Goal: Navigation & Orientation: Find specific page/section

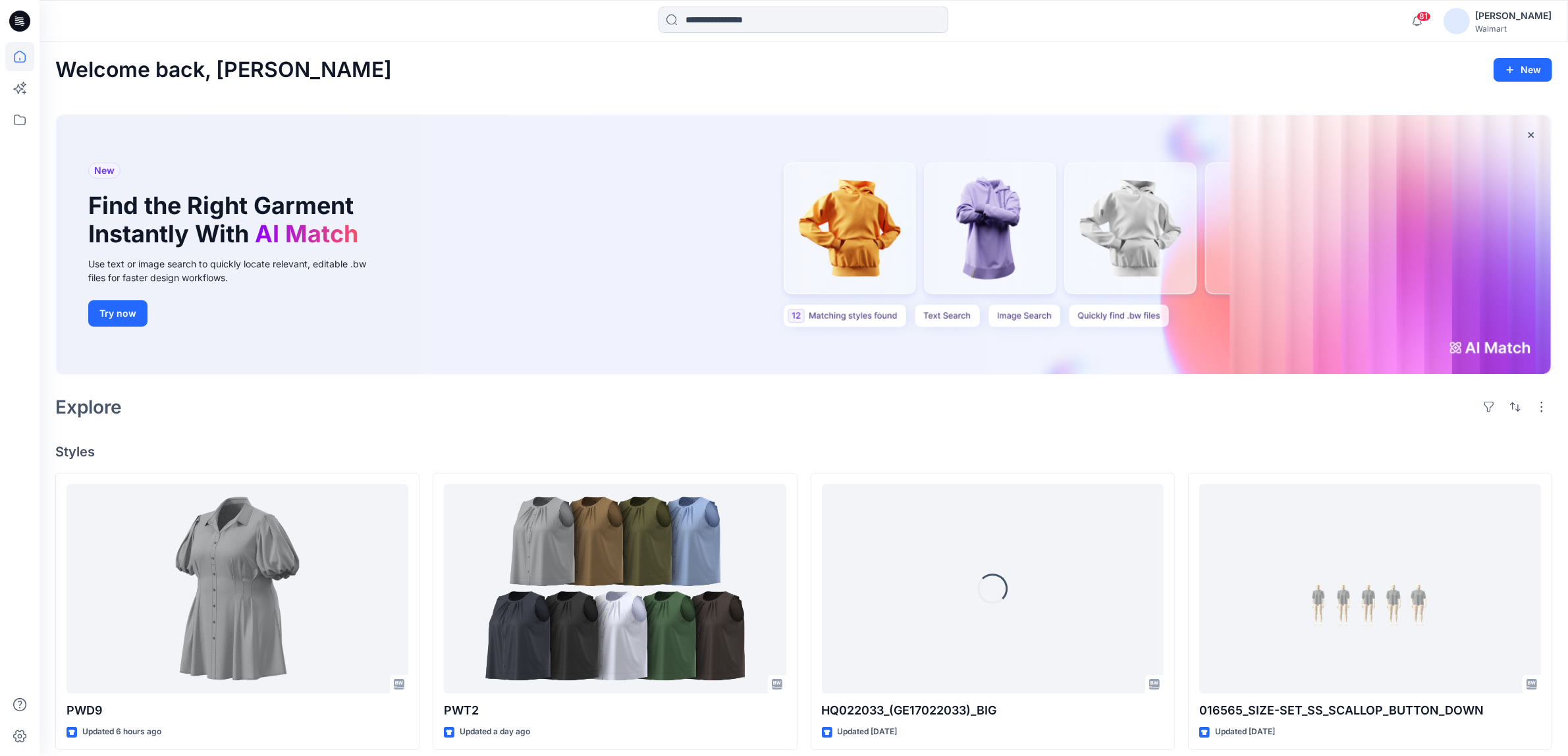
click at [1516, 28] on div "Walmart" at bounding box center [1513, 29] width 77 height 10
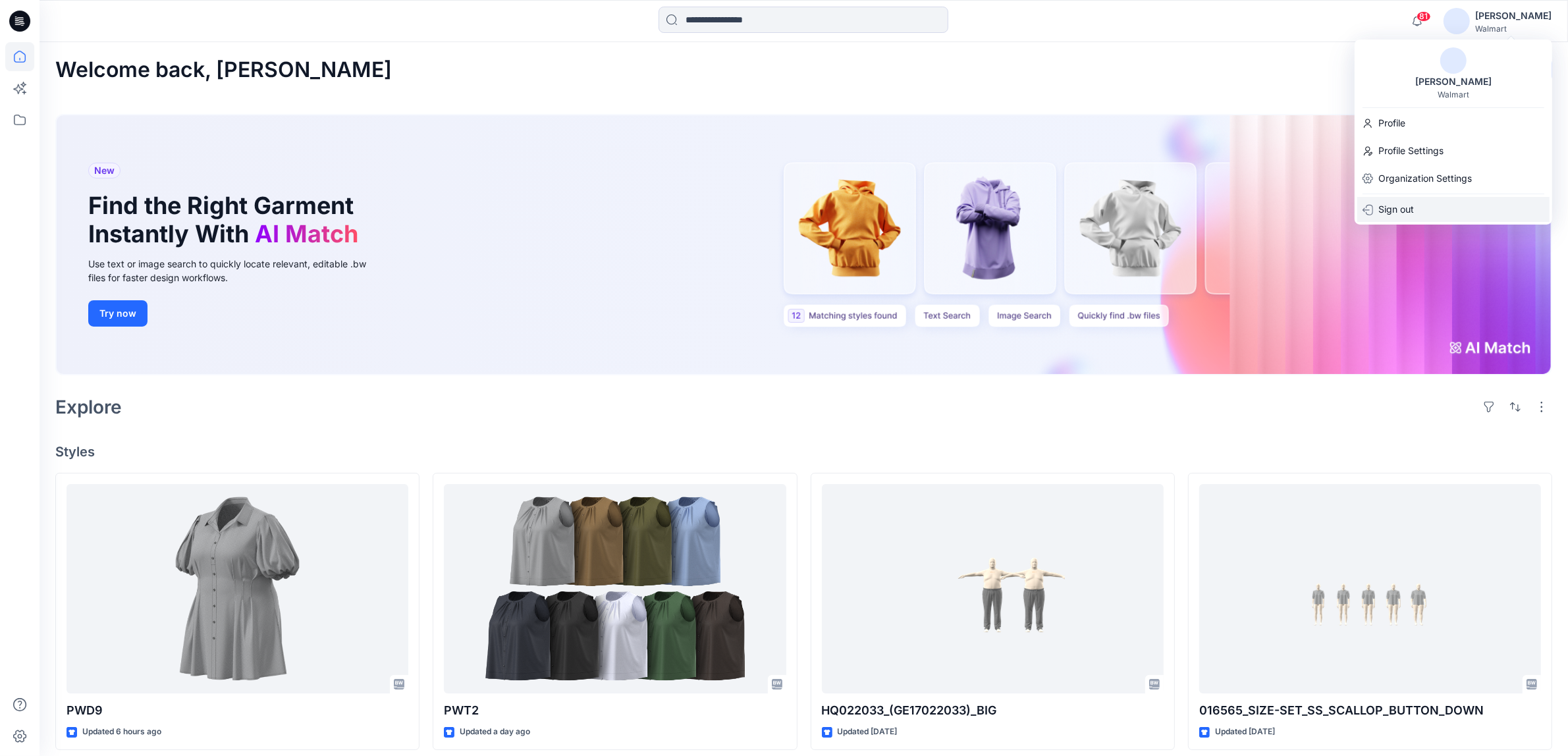
click at [1390, 212] on p "Sign out" at bounding box center [1396, 209] width 36 height 25
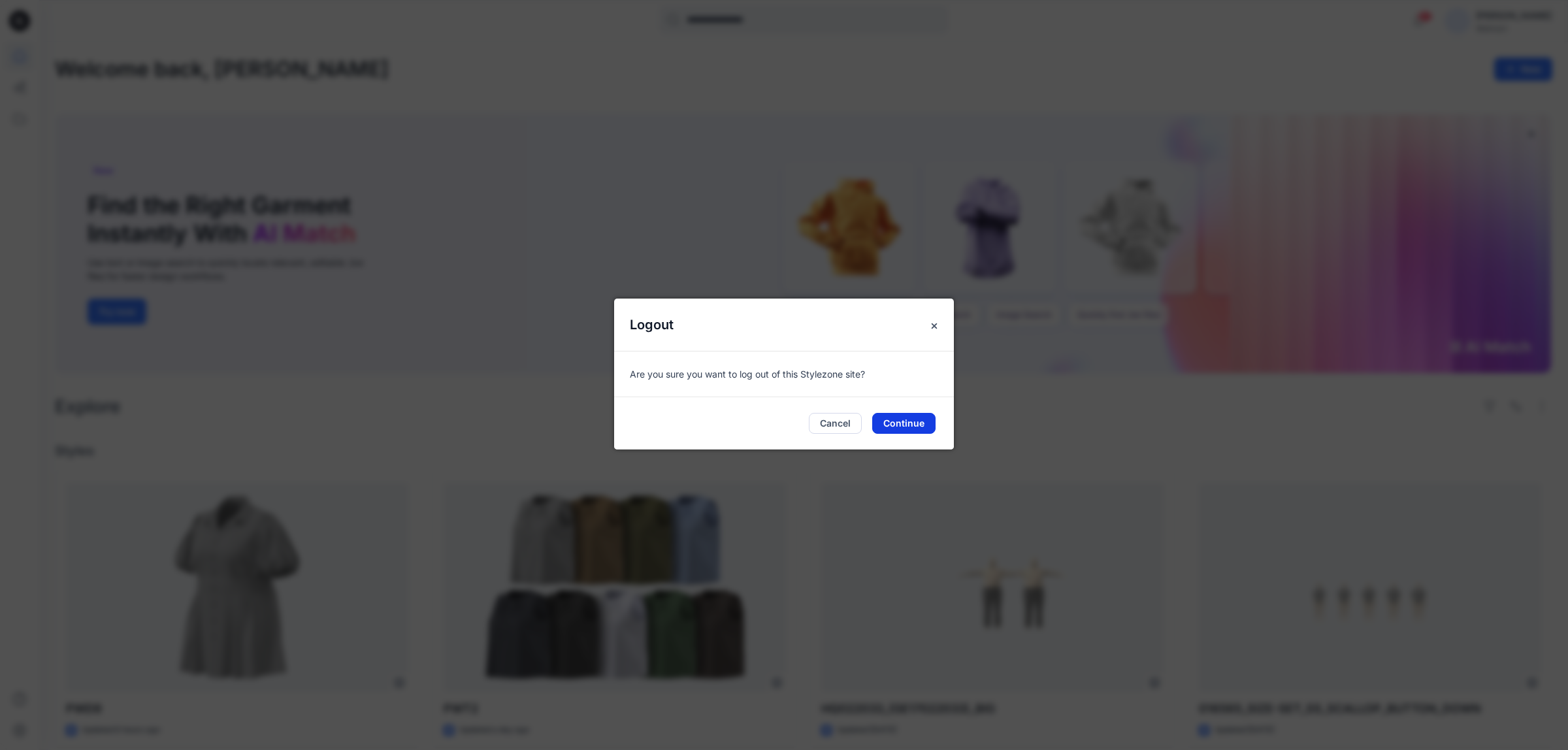
click at [892, 419] on button "Continue" at bounding box center [904, 423] width 63 height 21
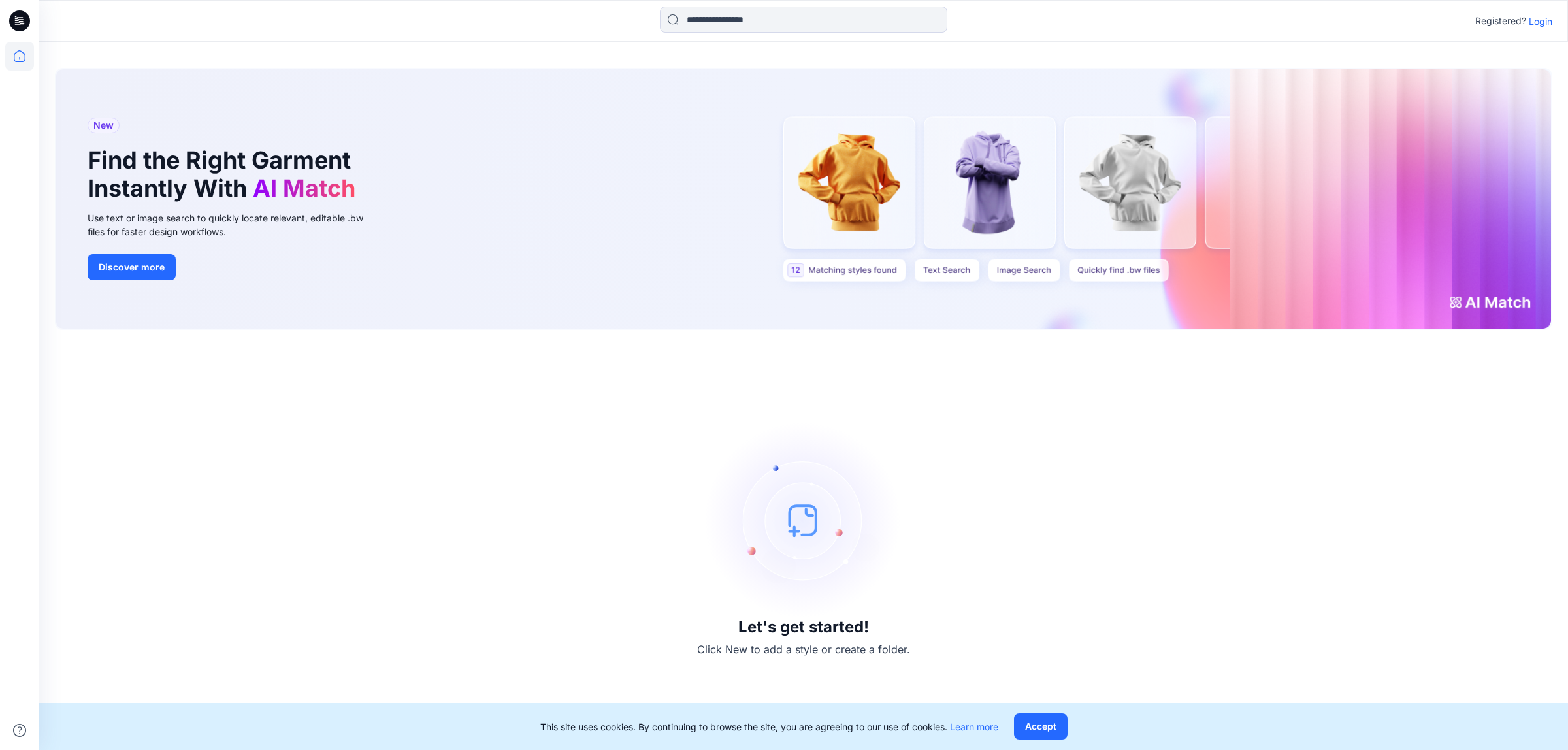
click at [1544, 23] on p "Login" at bounding box center [1541, 21] width 23 height 14
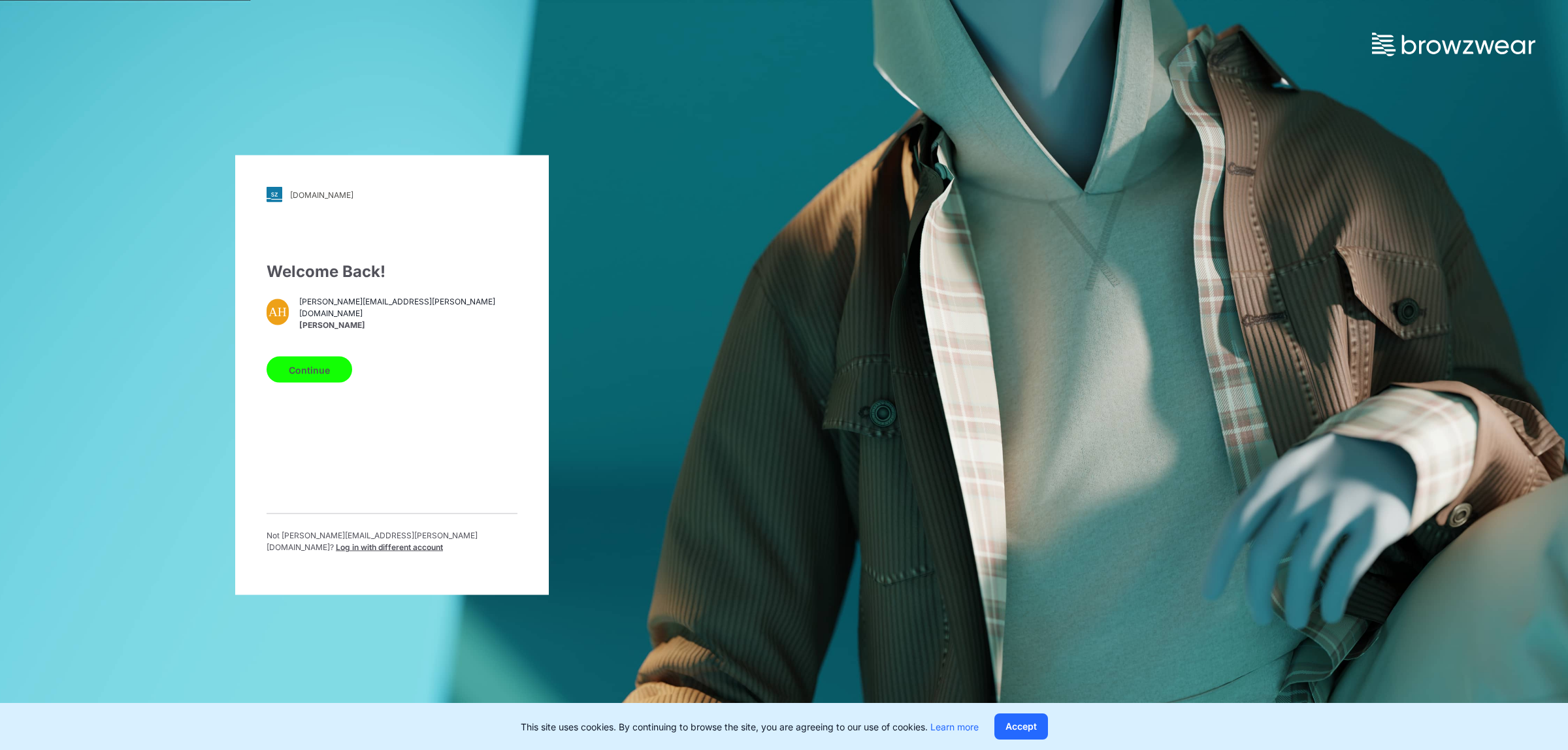
click at [420, 542] on span "Log in with different account" at bounding box center [390, 547] width 107 height 10
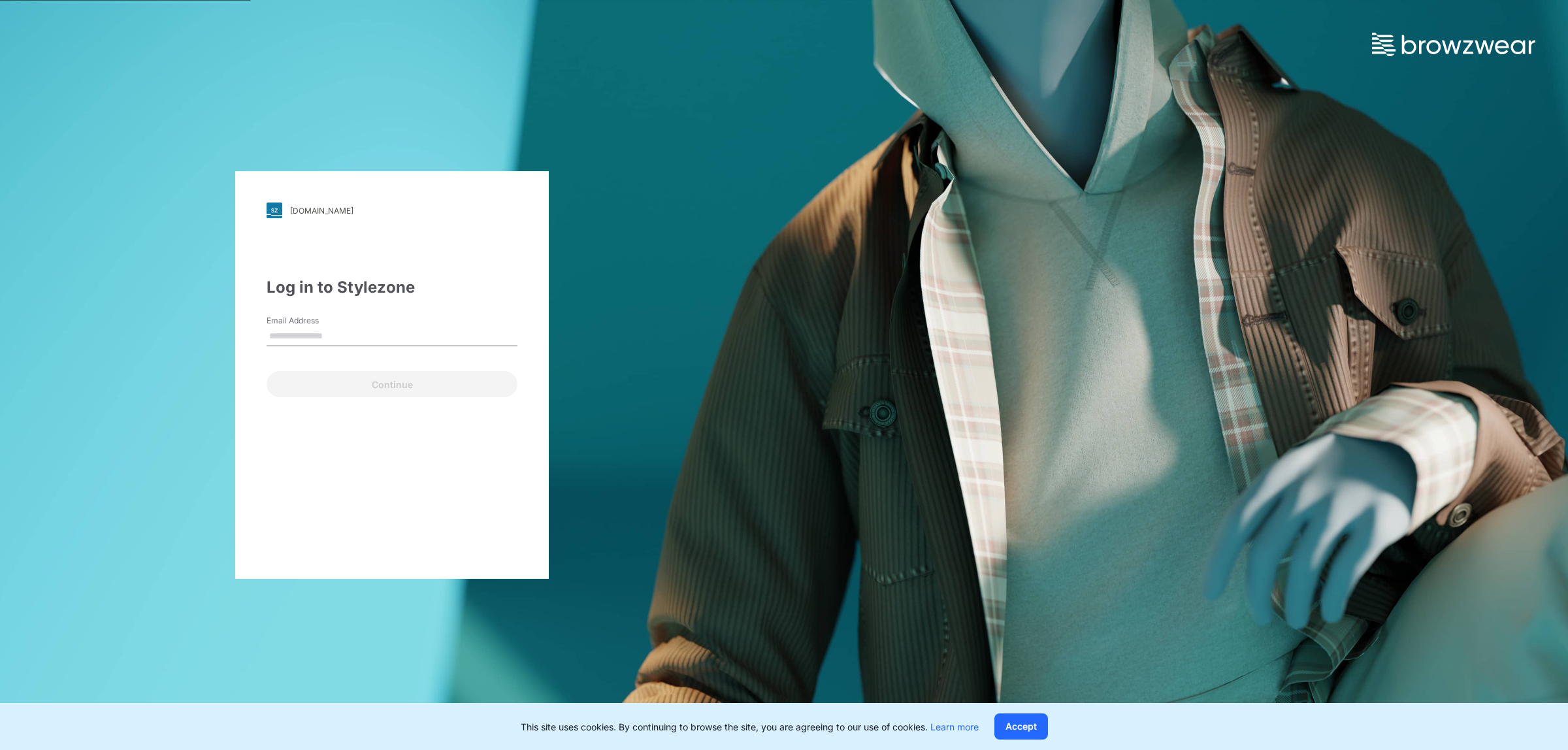
type input "**********"
click at [395, 386] on button "Continue" at bounding box center [392, 384] width 251 height 26
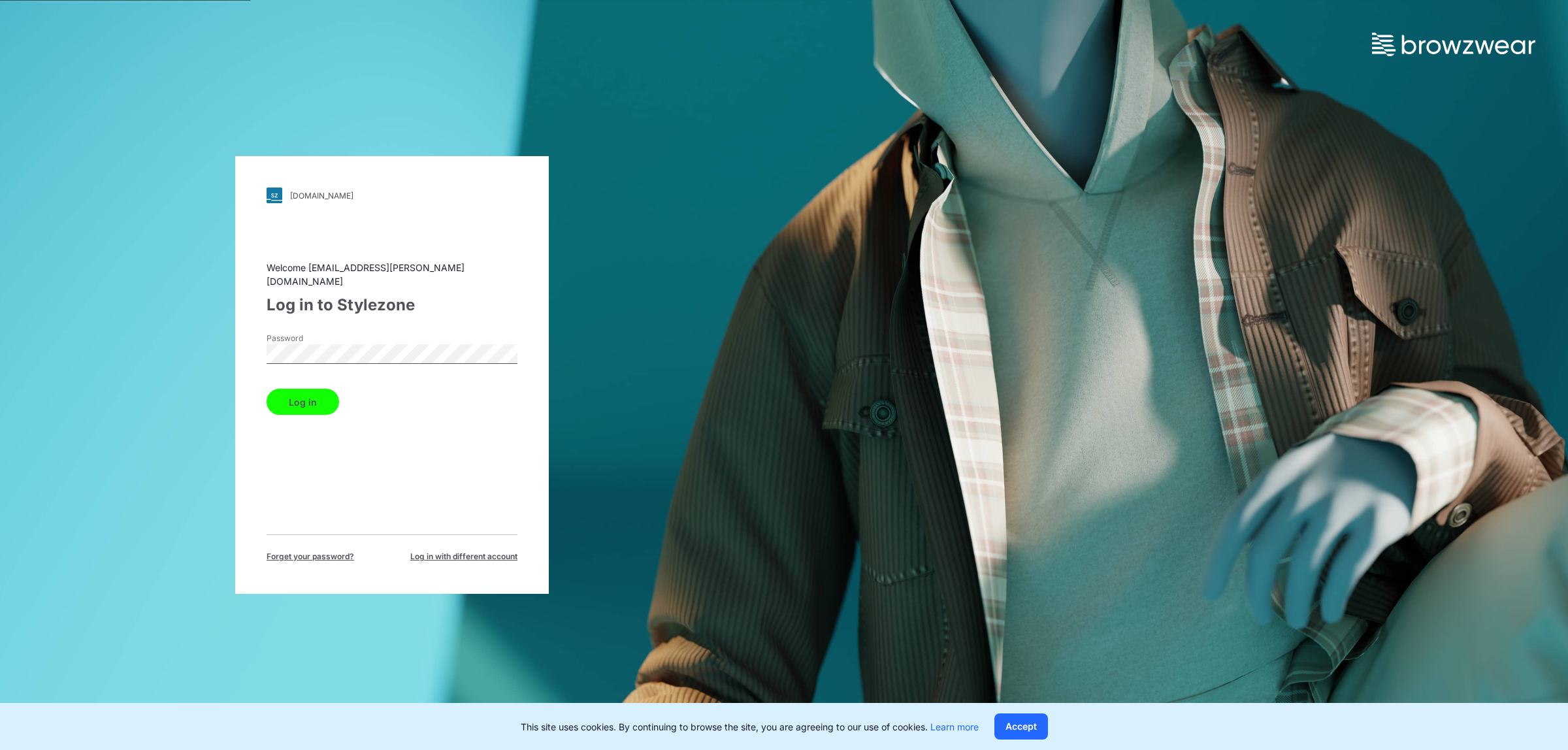
click at [294, 396] on button "Log in" at bounding box center [303, 402] width 73 height 26
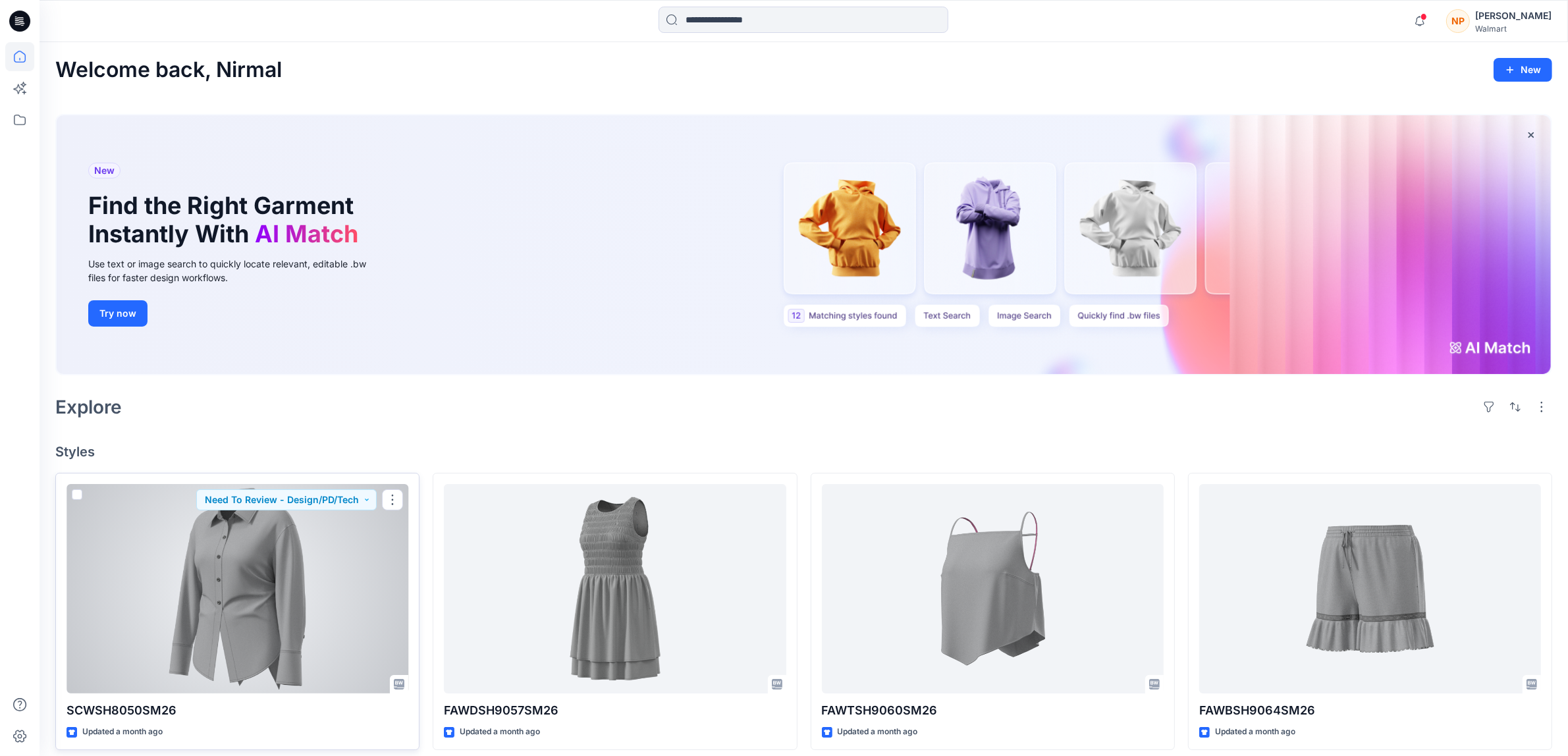
click at [279, 560] on div at bounding box center [238, 588] width 342 height 209
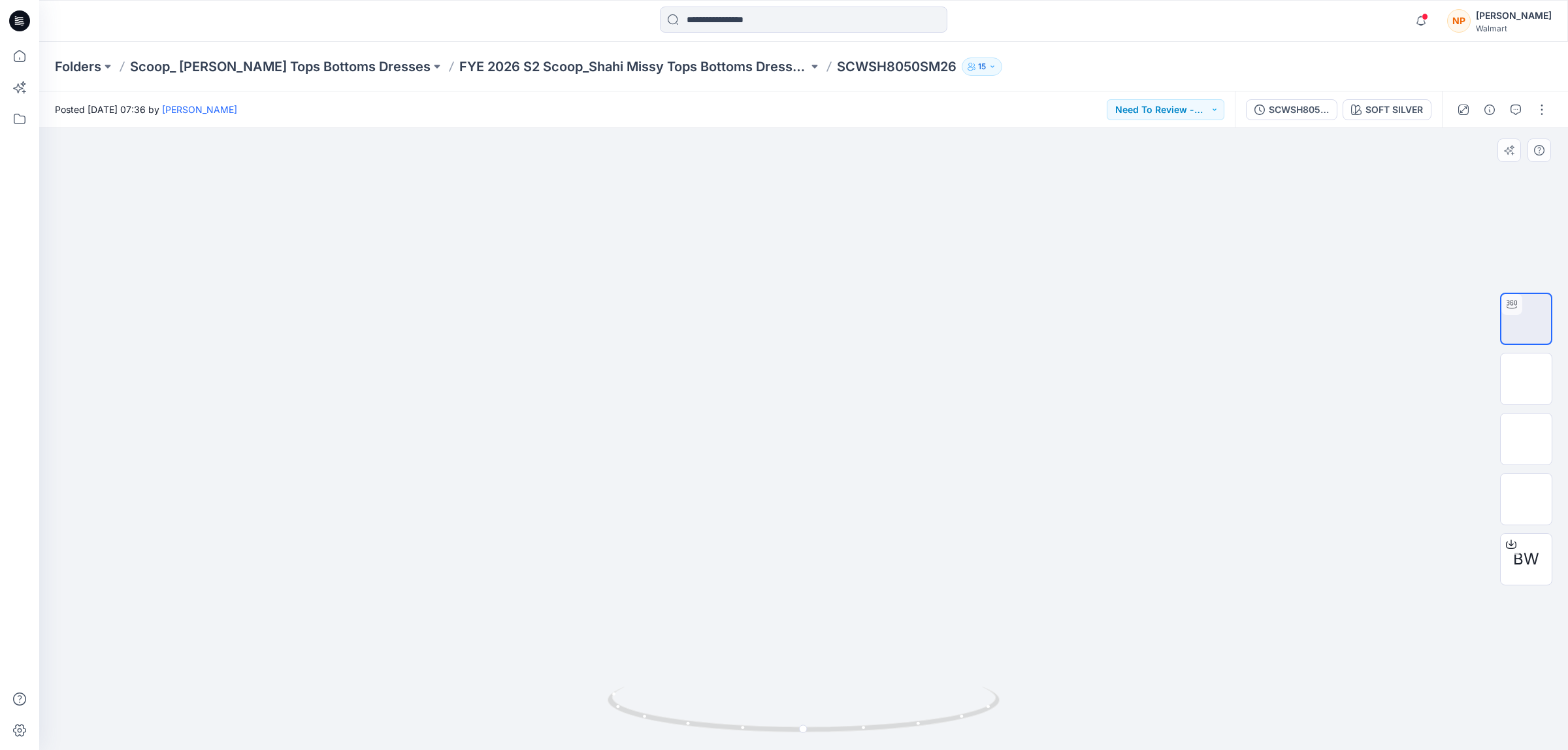
drag, startPoint x: 816, startPoint y: 279, endPoint x: 814, endPoint y: 398, distance: 119.0
click at [814, 398] on img at bounding box center [803, 379] width 1100 height 743
drag, startPoint x: 800, startPoint y: 728, endPoint x: 850, endPoint y: 710, distance: 53.1
click at [850, 710] on icon at bounding box center [805, 711] width 395 height 49
click at [23, 53] on icon at bounding box center [19, 56] width 12 height 12
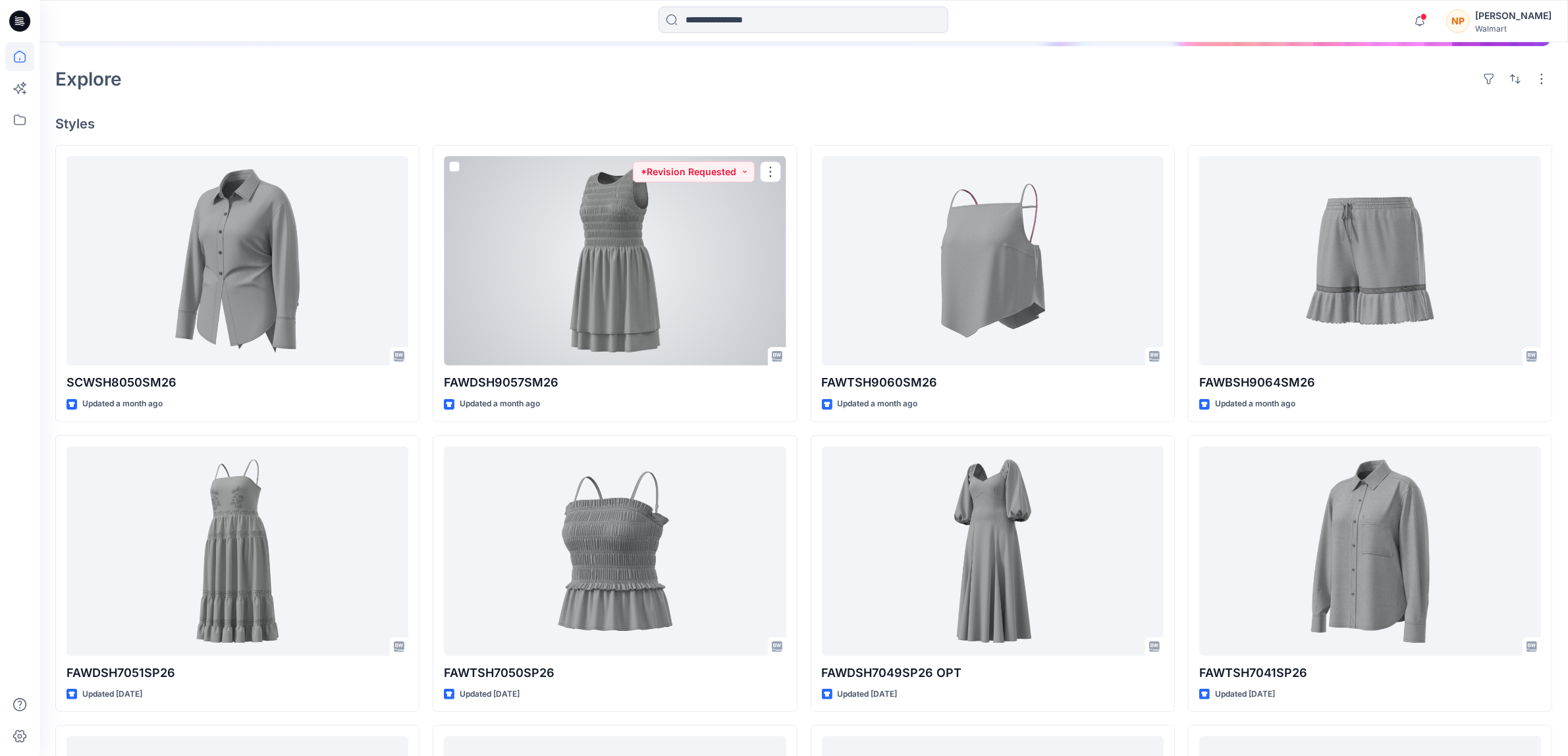
scroll to position [329, 0]
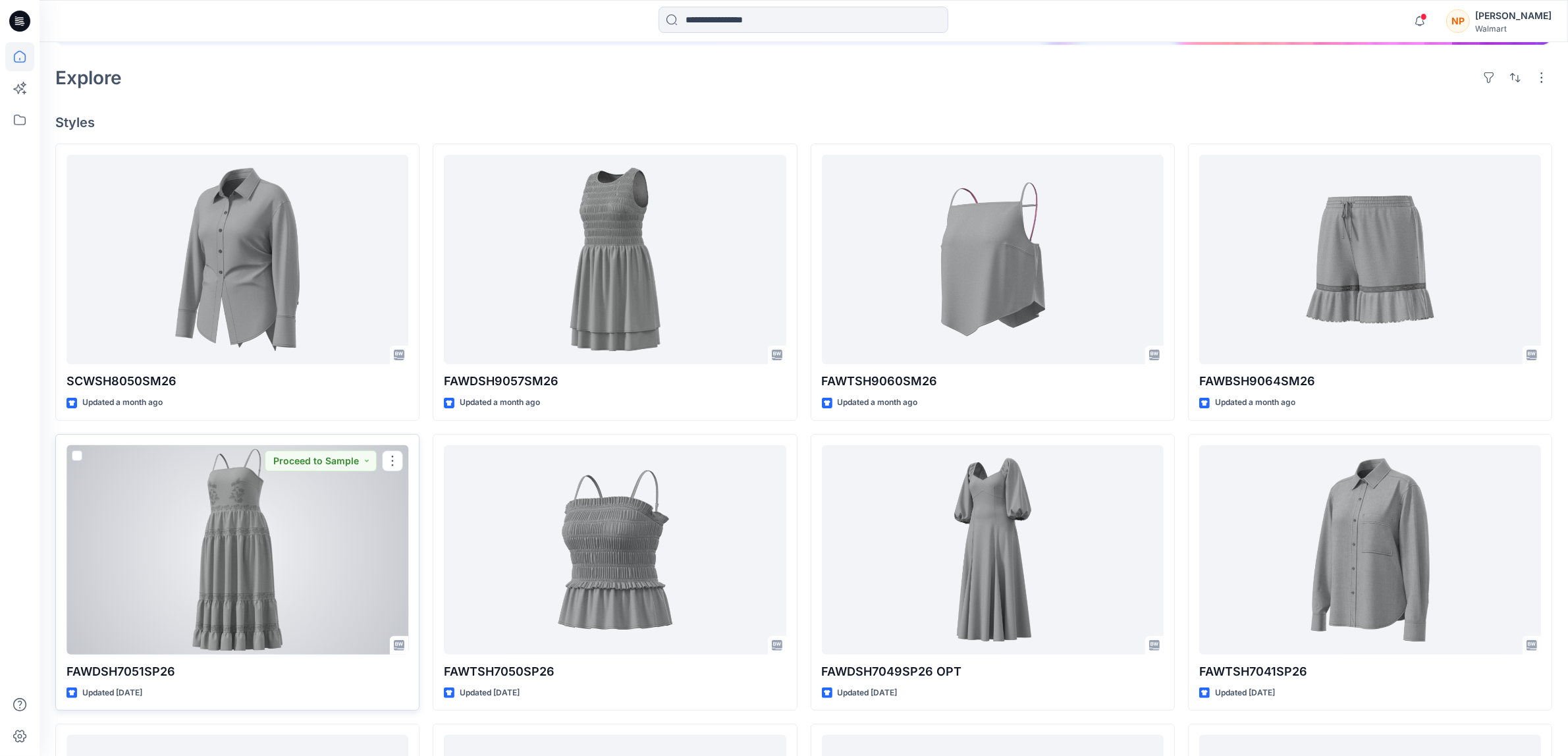
click at [255, 496] on div at bounding box center [238, 549] width 342 height 209
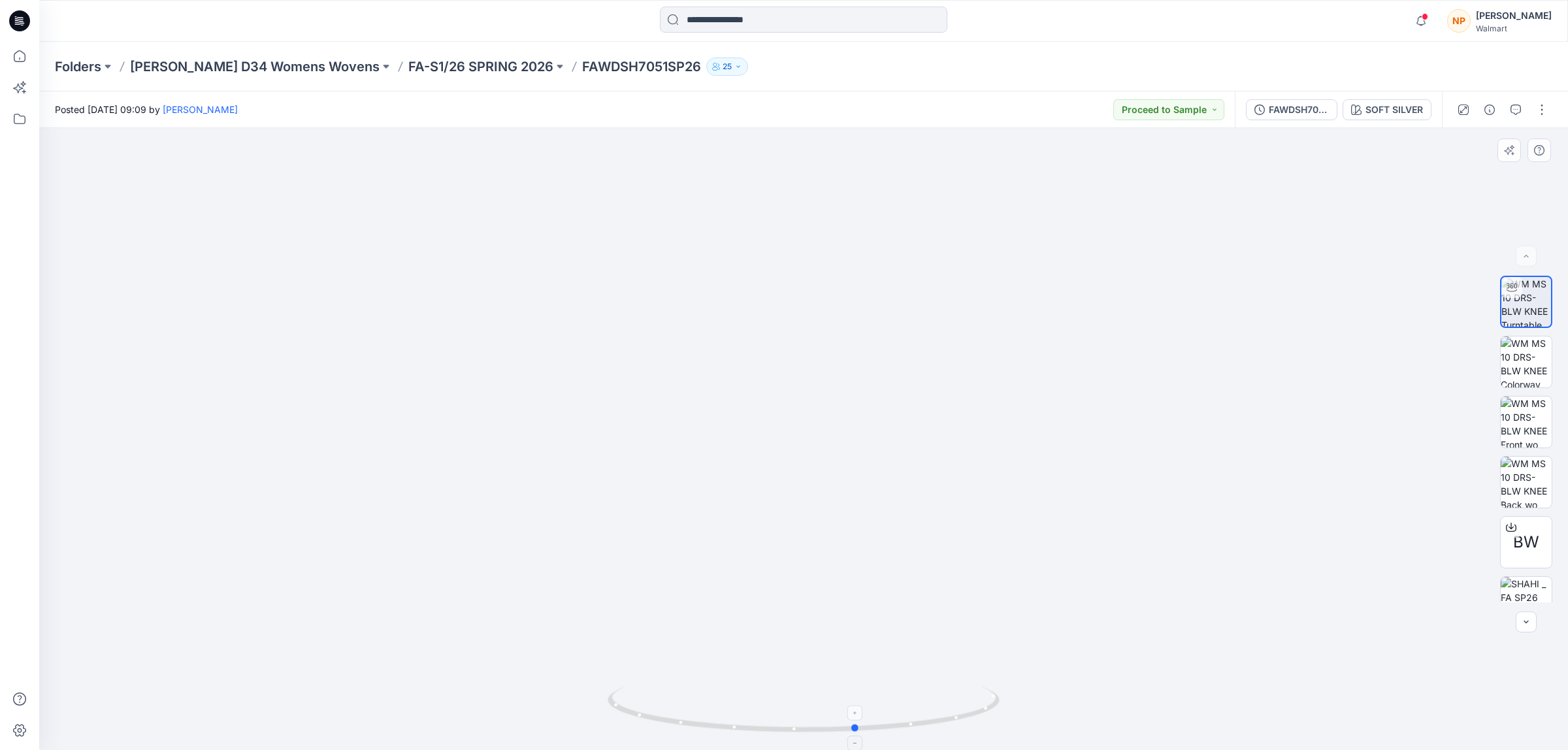
drag, startPoint x: 807, startPoint y: 735, endPoint x: 861, endPoint y: 722, distance: 55.5
click at [861, 722] on icon at bounding box center [805, 711] width 395 height 49
click at [1066, 598] on img at bounding box center [803, 320] width 1100 height 862
click at [29, 53] on icon at bounding box center [19, 57] width 29 height 29
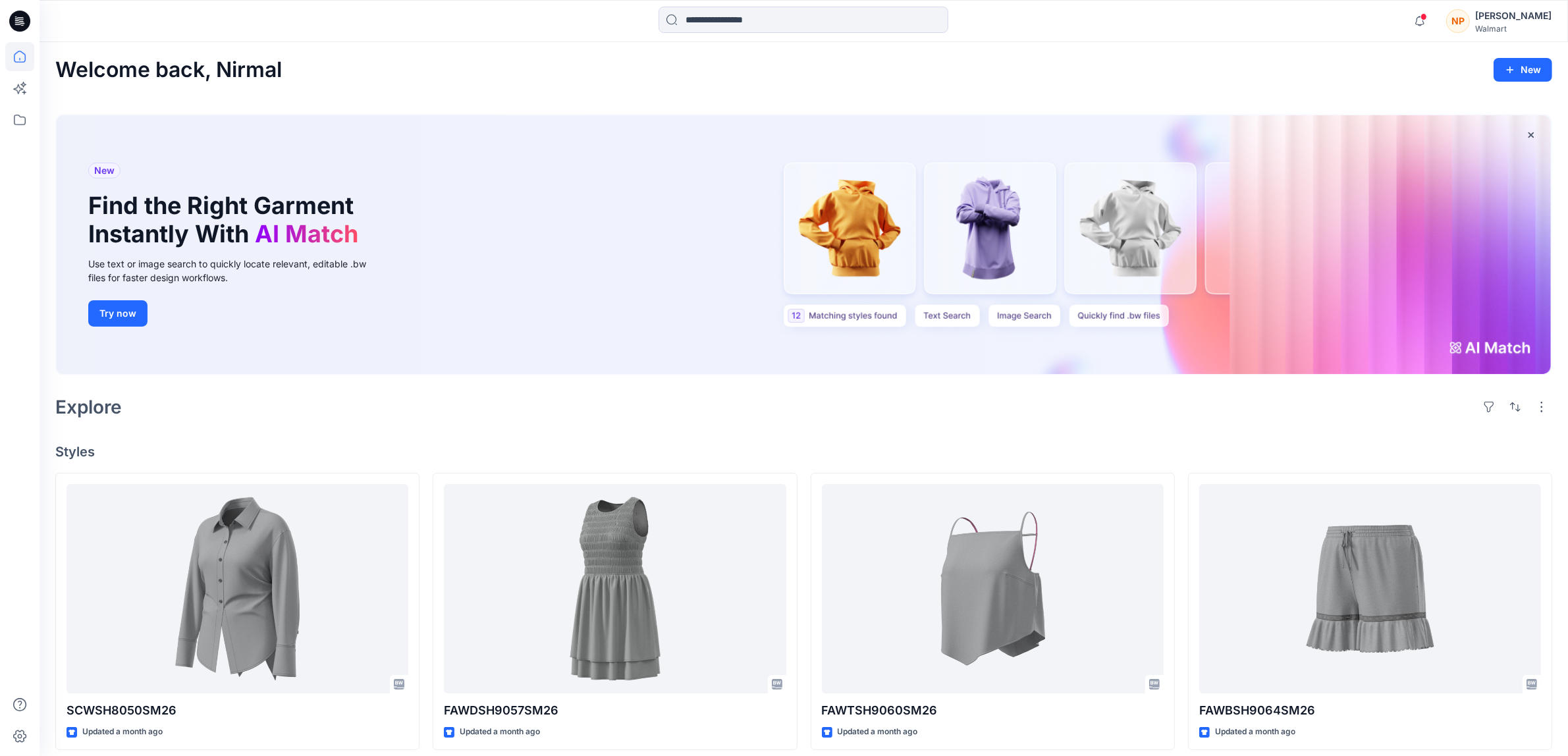
scroll to position [82, 0]
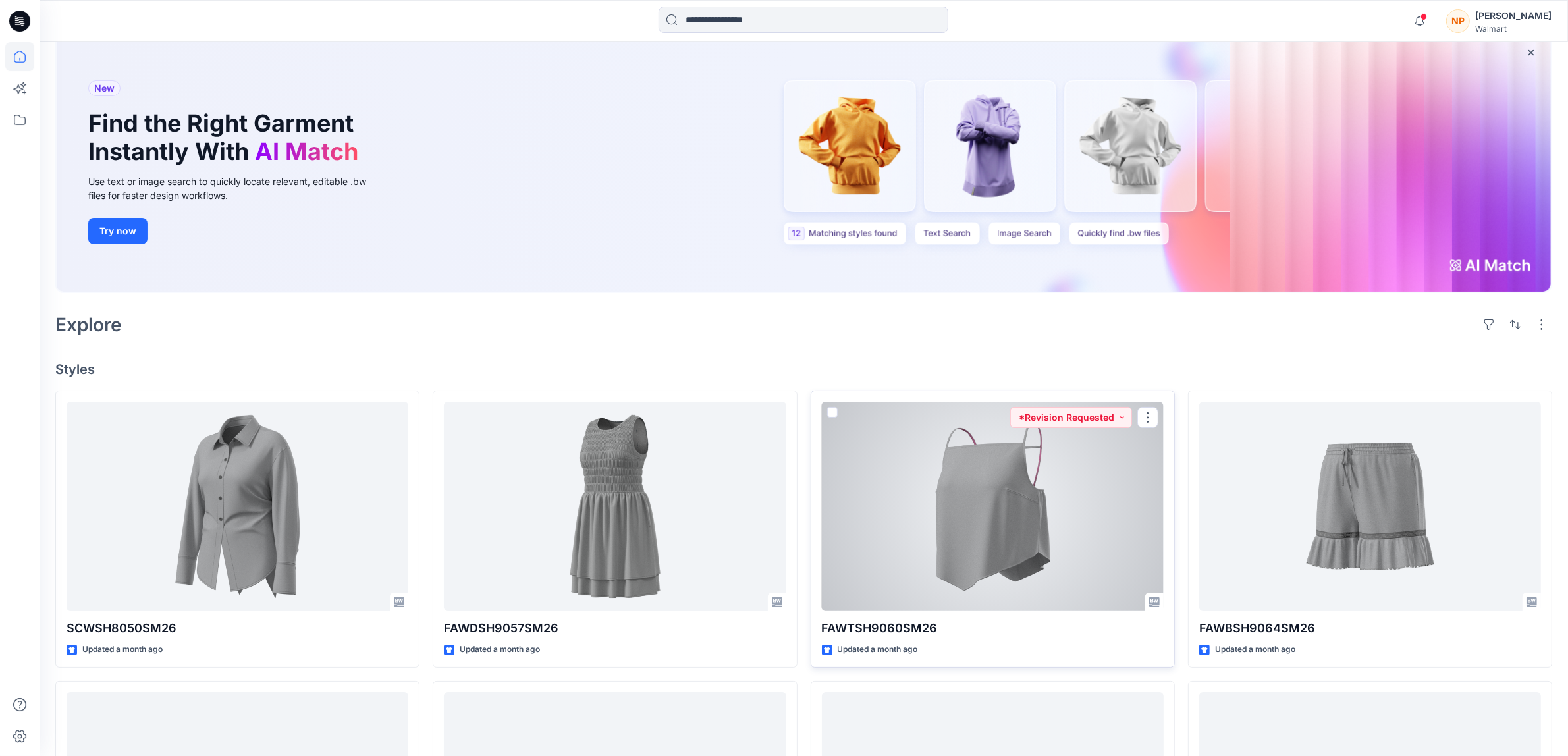
click at [996, 496] on div at bounding box center [993, 506] width 342 height 209
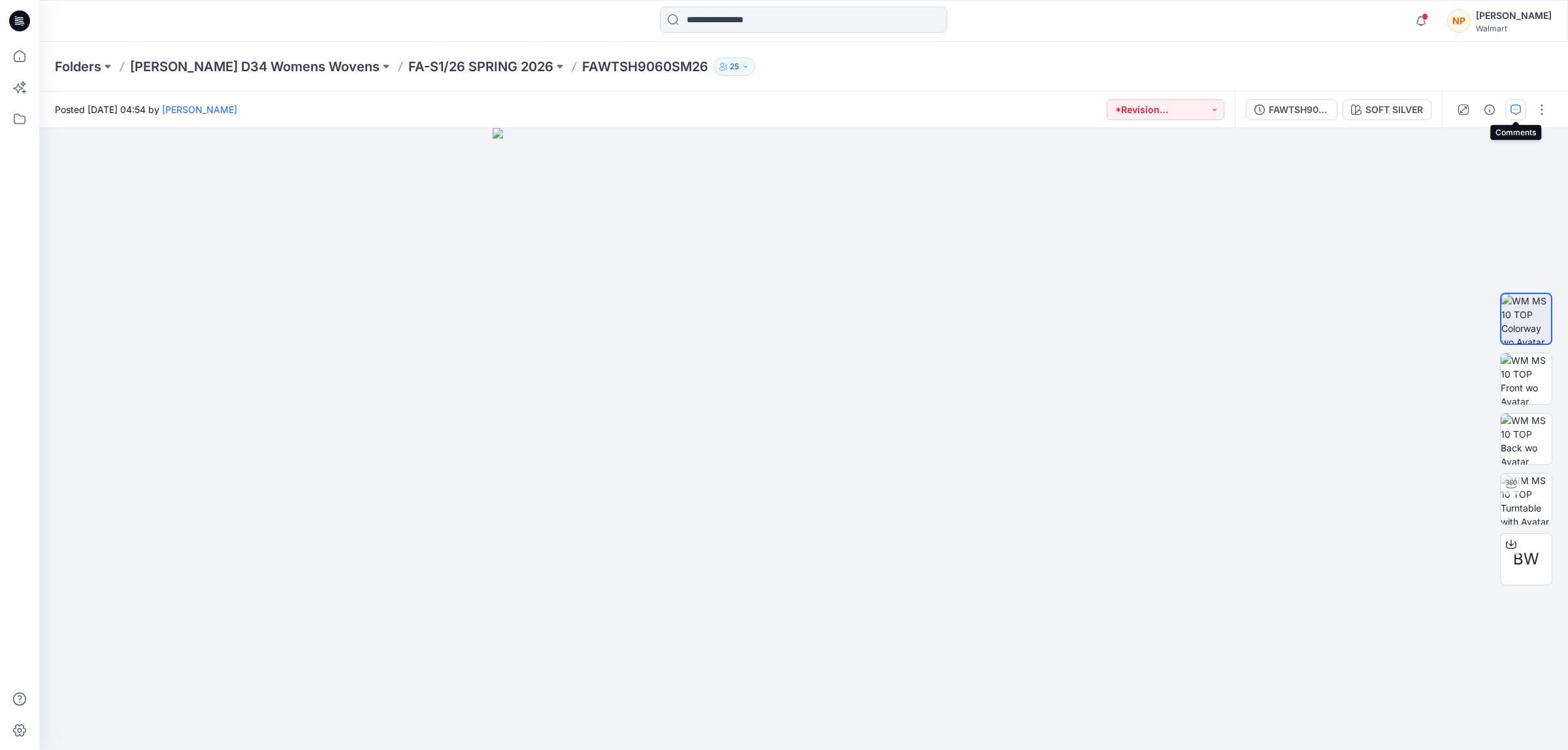
click at [1511, 107] on icon "button" at bounding box center [1515, 109] width 11 height 11
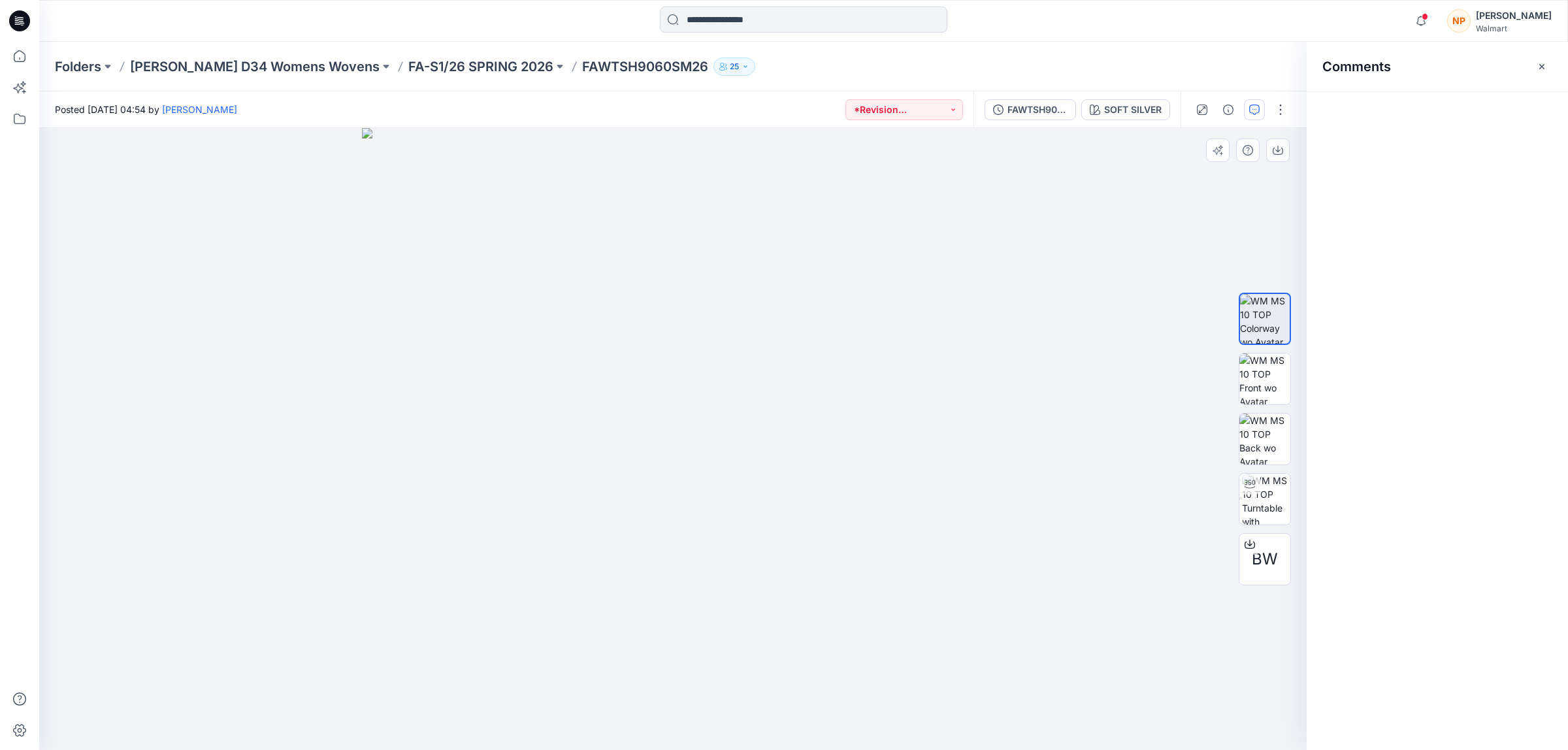
drag, startPoint x: 691, startPoint y: 394, endPoint x: 949, endPoint y: 395, distance: 258.0
click at [933, 395] on img at bounding box center [673, 439] width 622 height 622
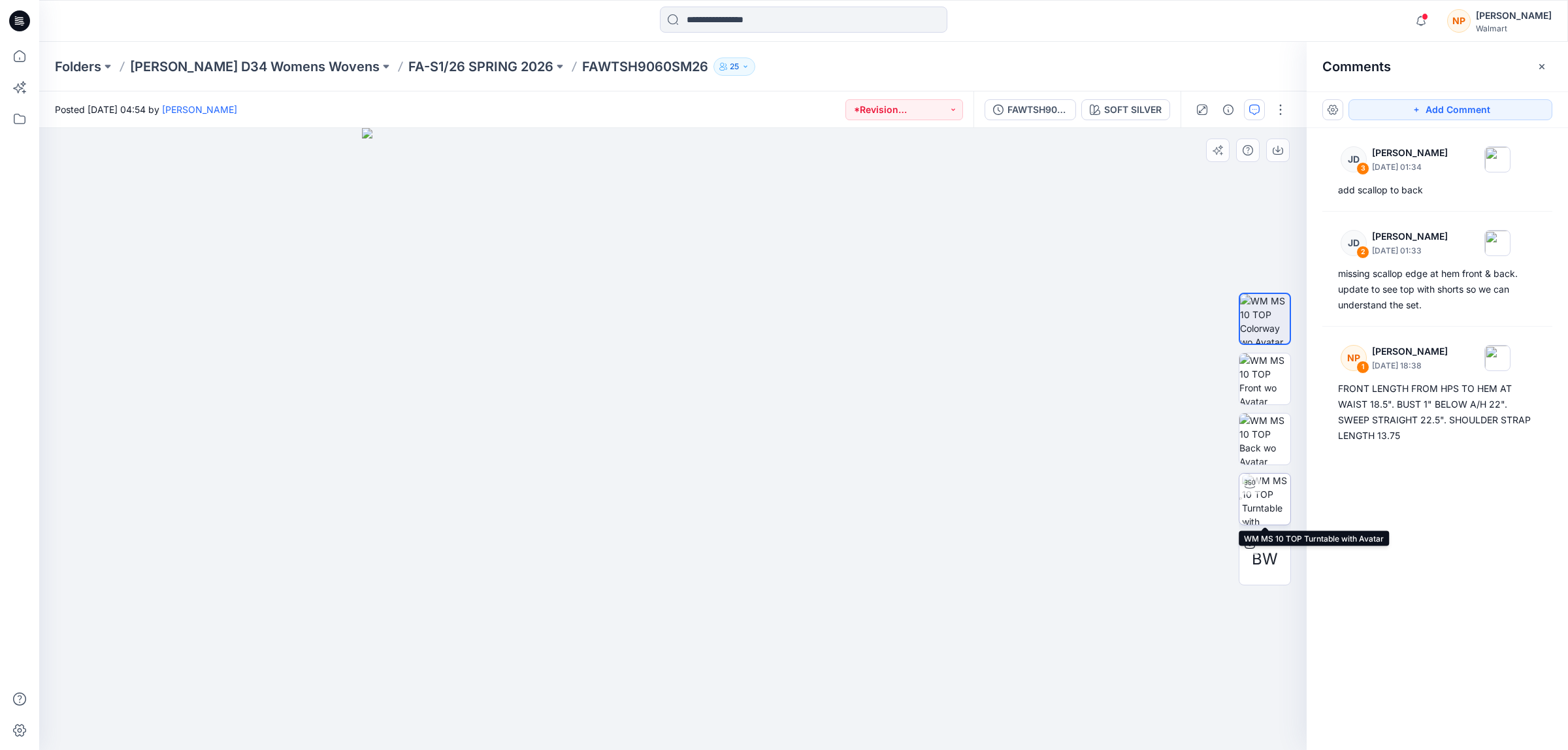
click at [1260, 498] on img at bounding box center [1267, 499] width 48 height 51
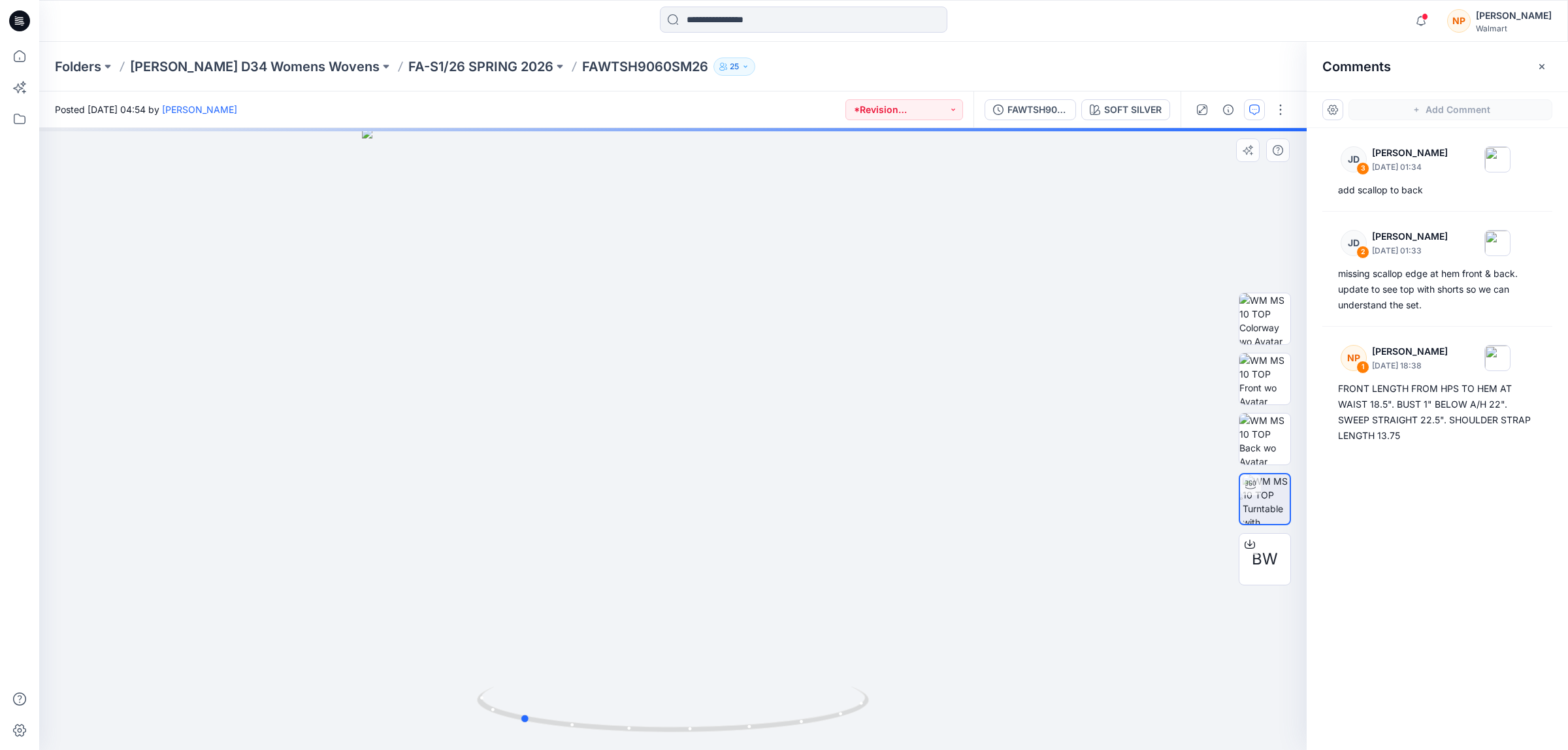
drag, startPoint x: 786, startPoint y: 393, endPoint x: 630, endPoint y: 384, distance: 156.3
click at [936, 384] on div at bounding box center [673, 439] width 1267 height 622
drag, startPoint x: 703, startPoint y: 301, endPoint x: 711, endPoint y: 439, distance: 138.2
click at [711, 439] on img at bounding box center [673, 389] width 1100 height 724
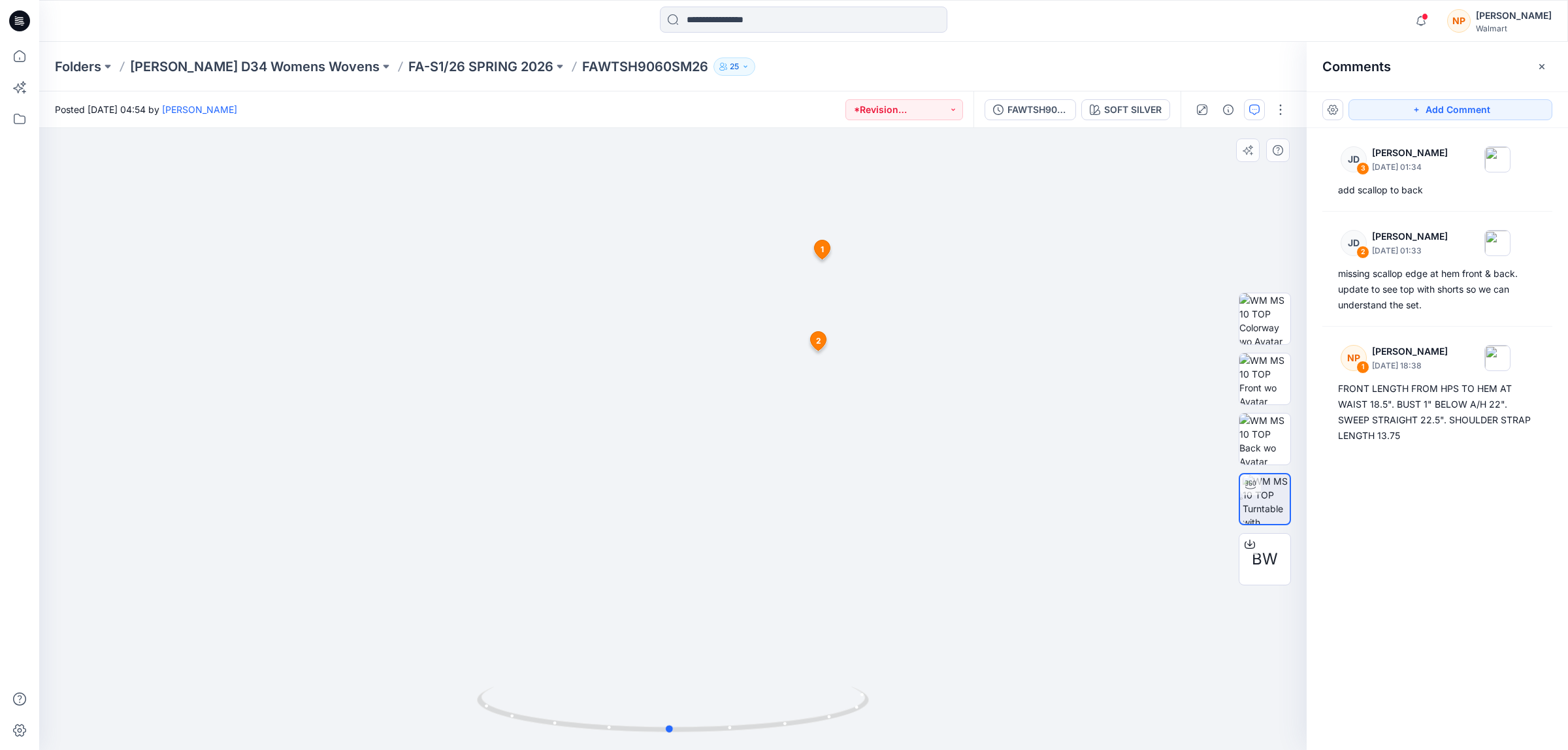
drag, startPoint x: 739, startPoint y: 735, endPoint x: 894, endPoint y: 724, distance: 155.4
click at [894, 724] on div at bounding box center [673, 439] width 1267 height 622
drag, startPoint x: 844, startPoint y: 719, endPoint x: 656, endPoint y: 737, distance: 188.9
click at [656, 737] on div at bounding box center [672, 717] width 392 height 65
click at [20, 63] on icon at bounding box center [19, 57] width 29 height 29
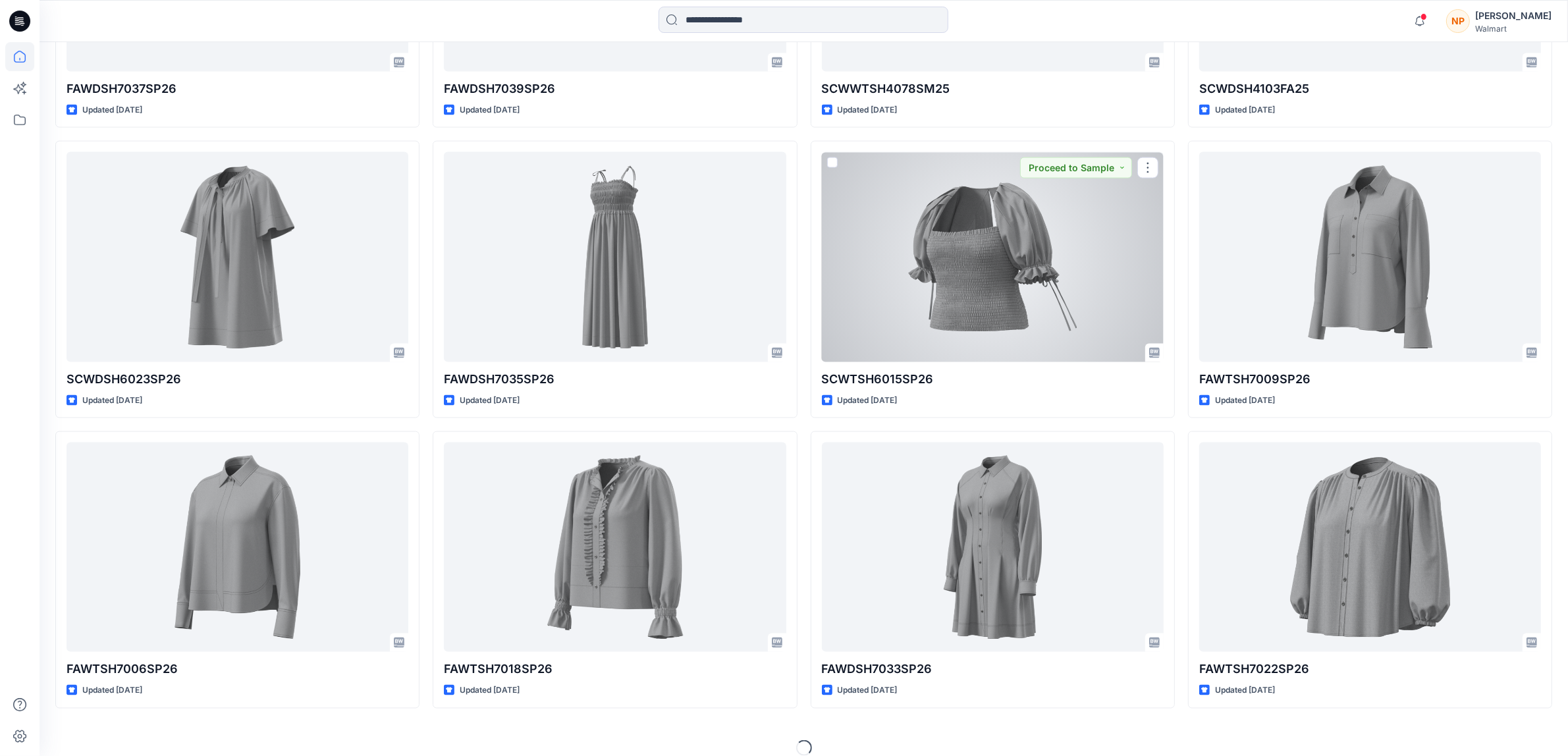
scroll to position [2378, 0]
